Goal: Check status

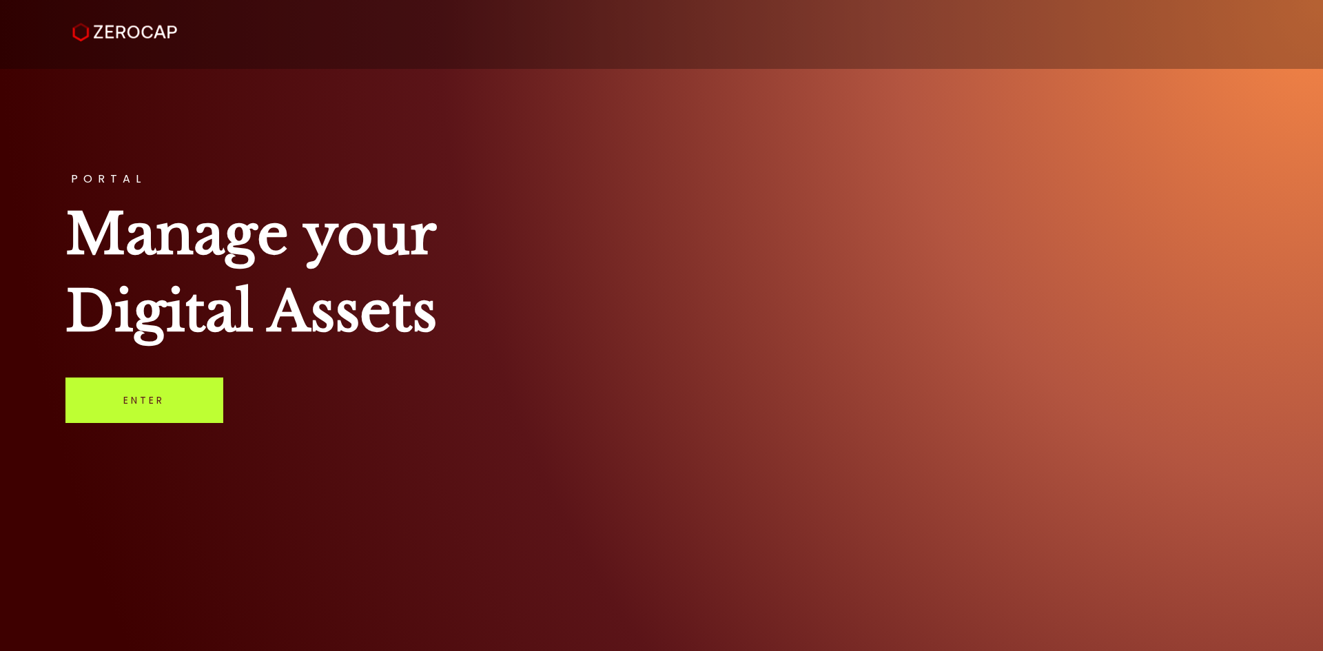
click at [131, 395] on link "Enter" at bounding box center [144, 400] width 158 height 45
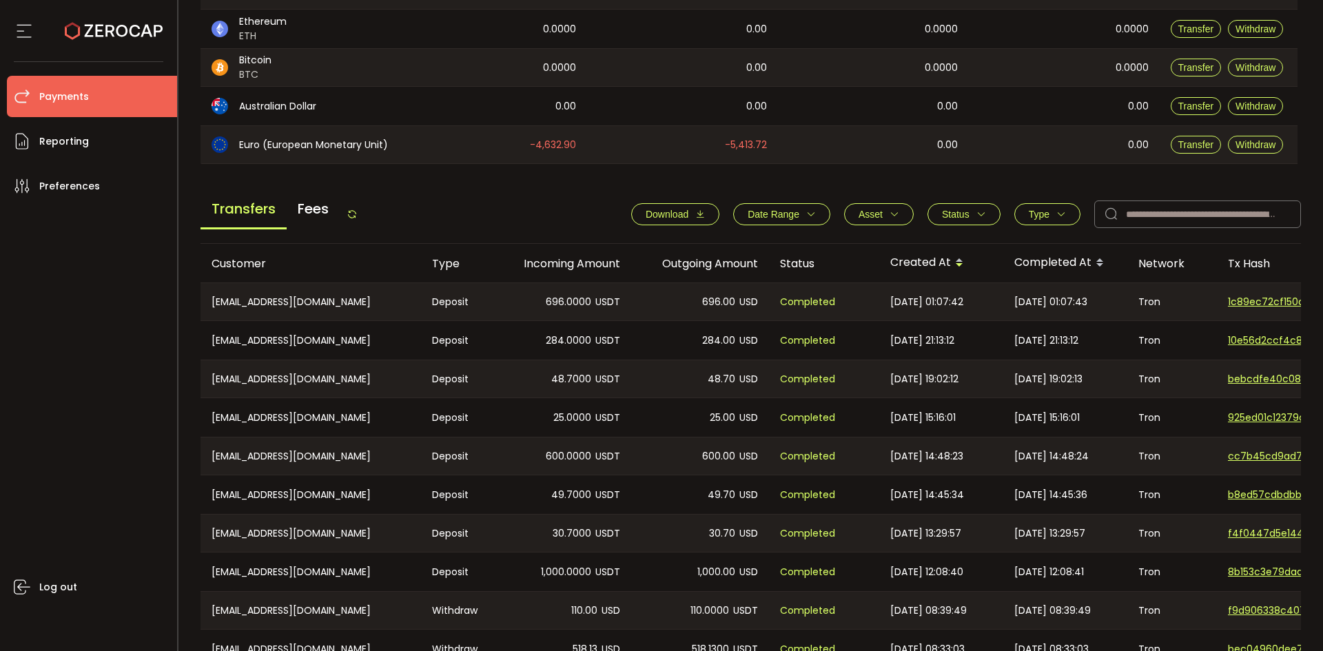
scroll to position [466, 0]
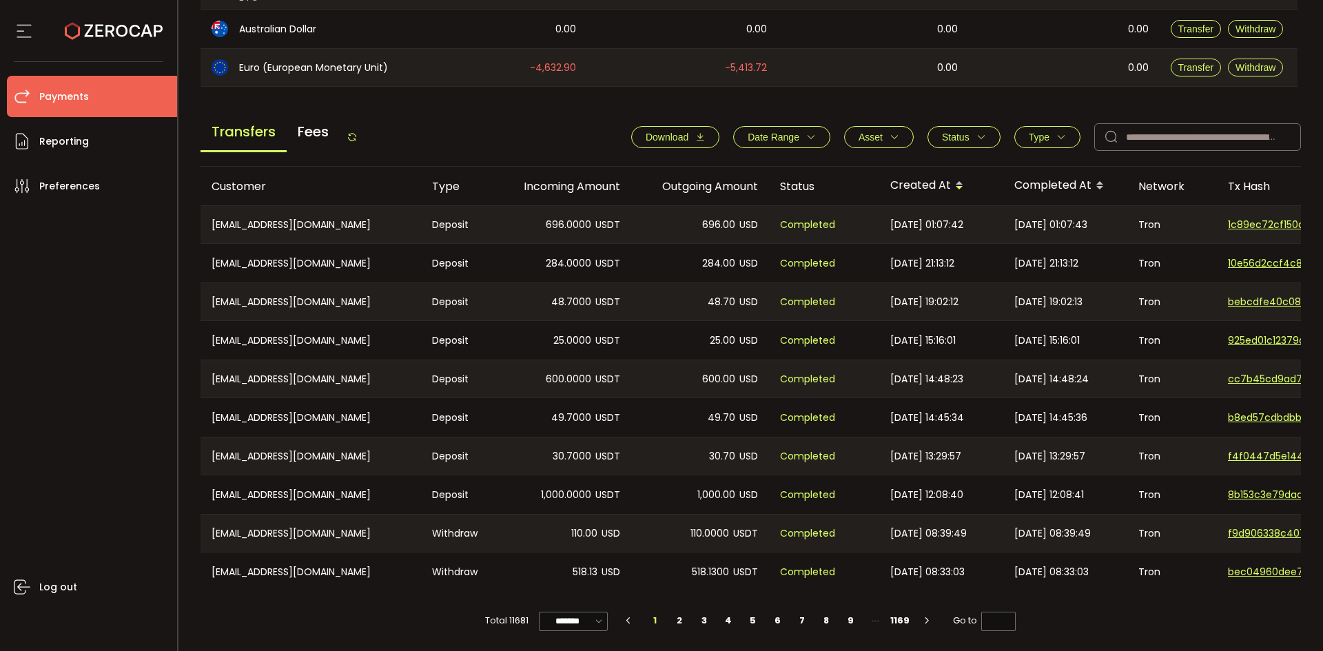
click at [958, 132] on span "Status" at bounding box center [956, 137] width 28 height 11
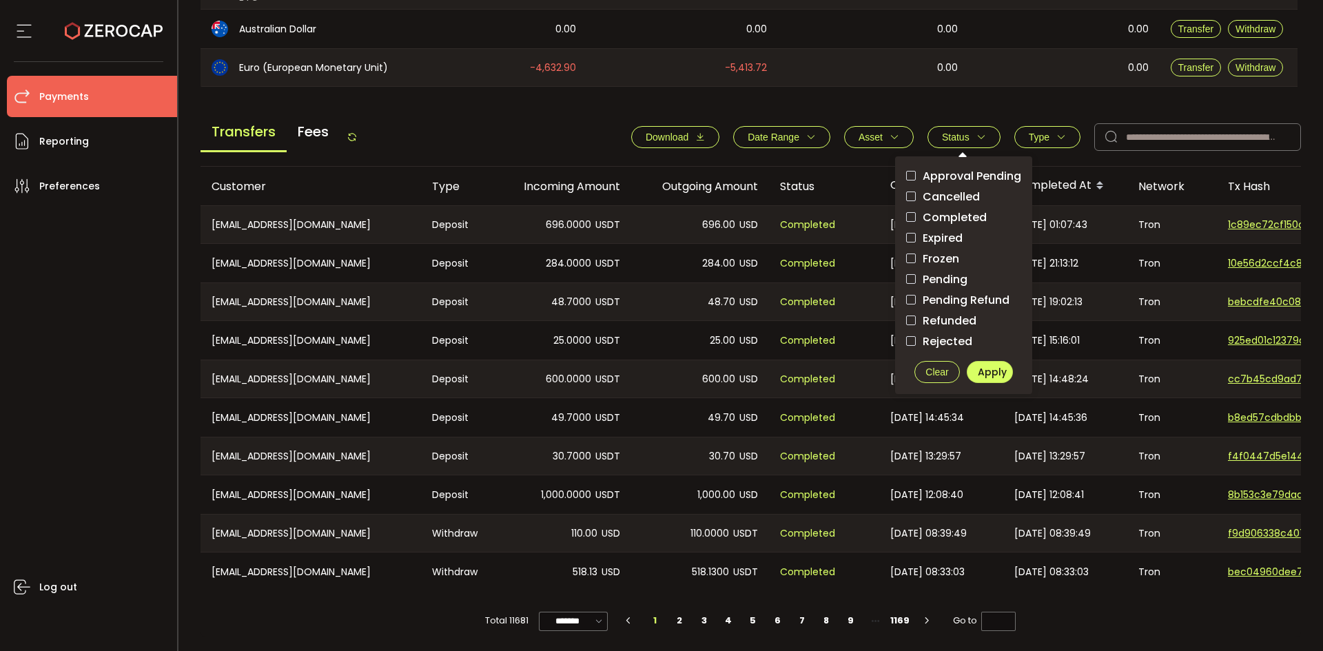
click at [939, 274] on span "Pending" at bounding box center [942, 279] width 52 height 13
click at [991, 352] on div "Approval Pending Cancelled Completed Expired Frozen Pending Pending Refund Refu…" at bounding box center [963, 275] width 137 height 238
click at [988, 365] on span "Apply" at bounding box center [992, 372] width 29 height 14
